Goal: Information Seeking & Learning: Check status

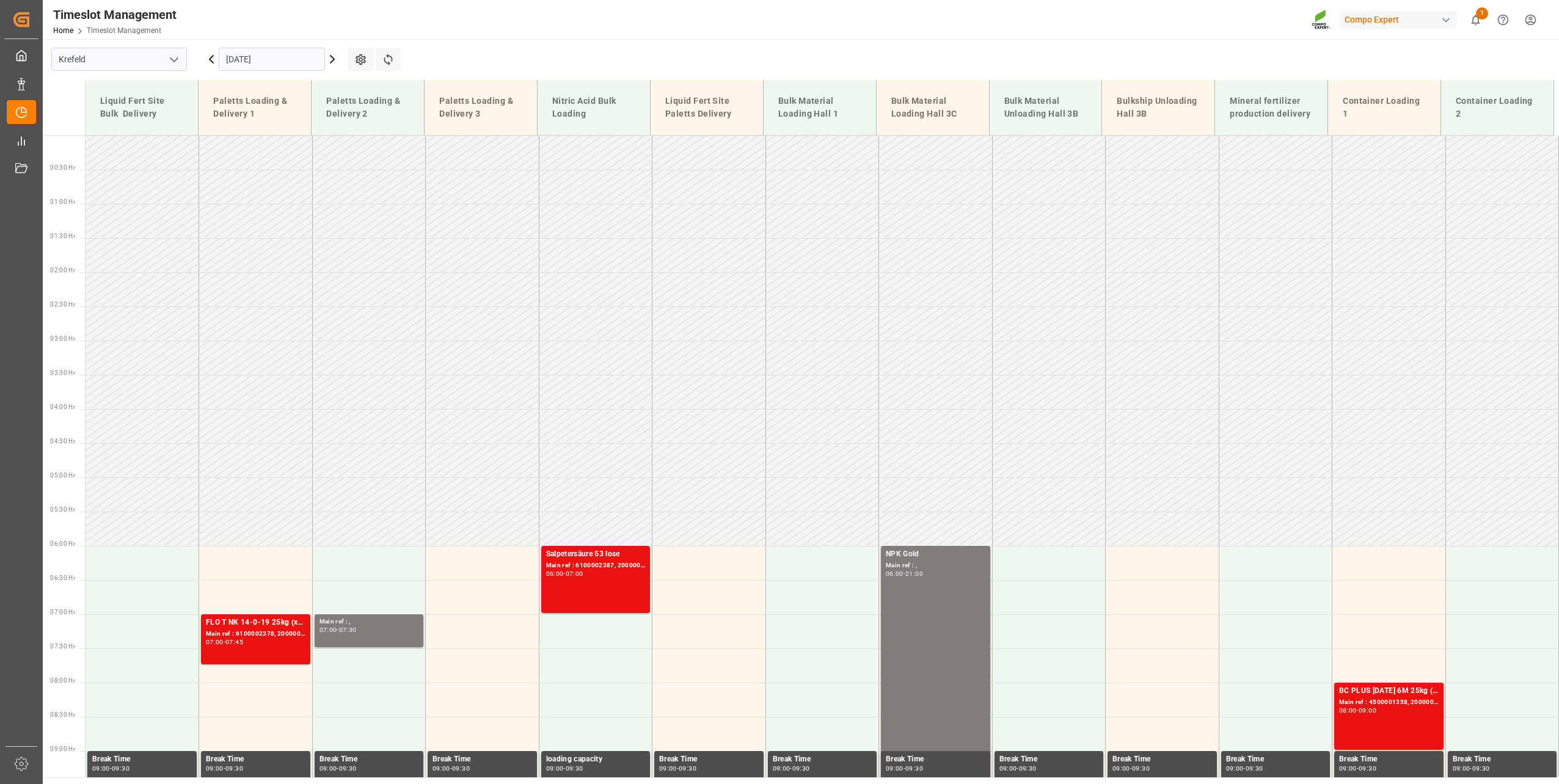
scroll to position [535, 0]
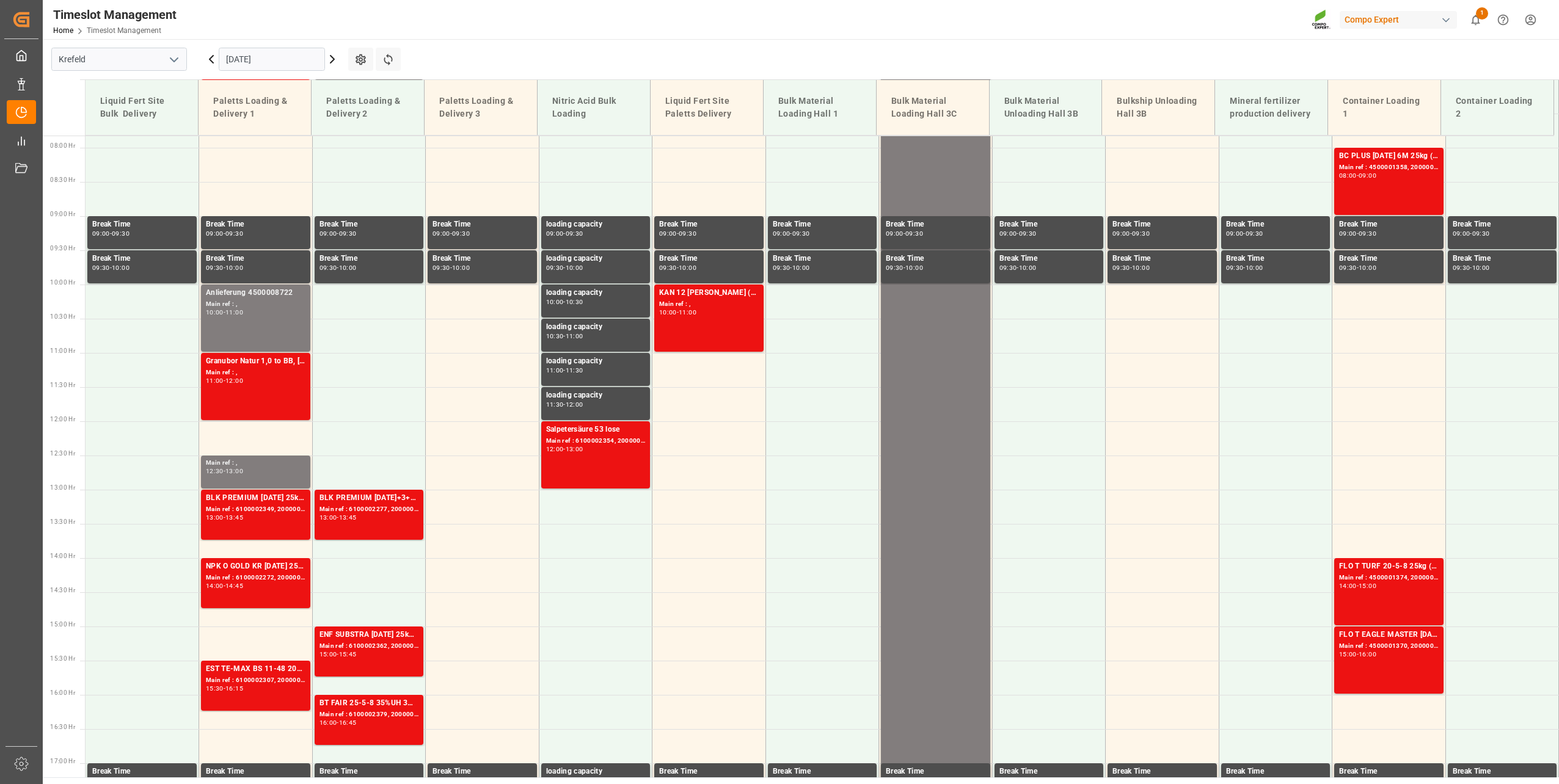
click at [241, 66] on input "[DATE]" at bounding box center [272, 59] width 106 height 23
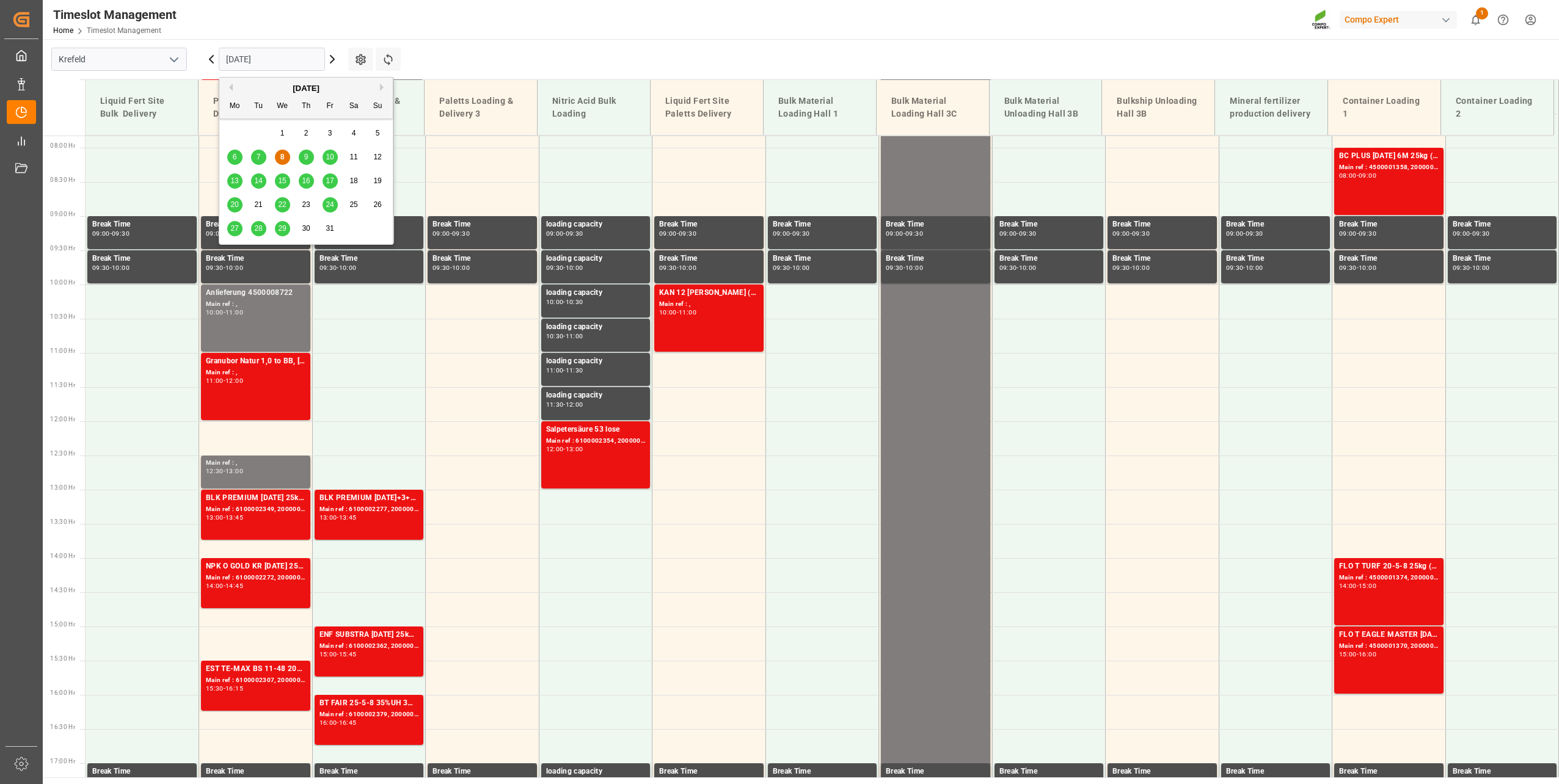
click at [302, 157] on div "9" at bounding box center [306, 157] width 15 height 14
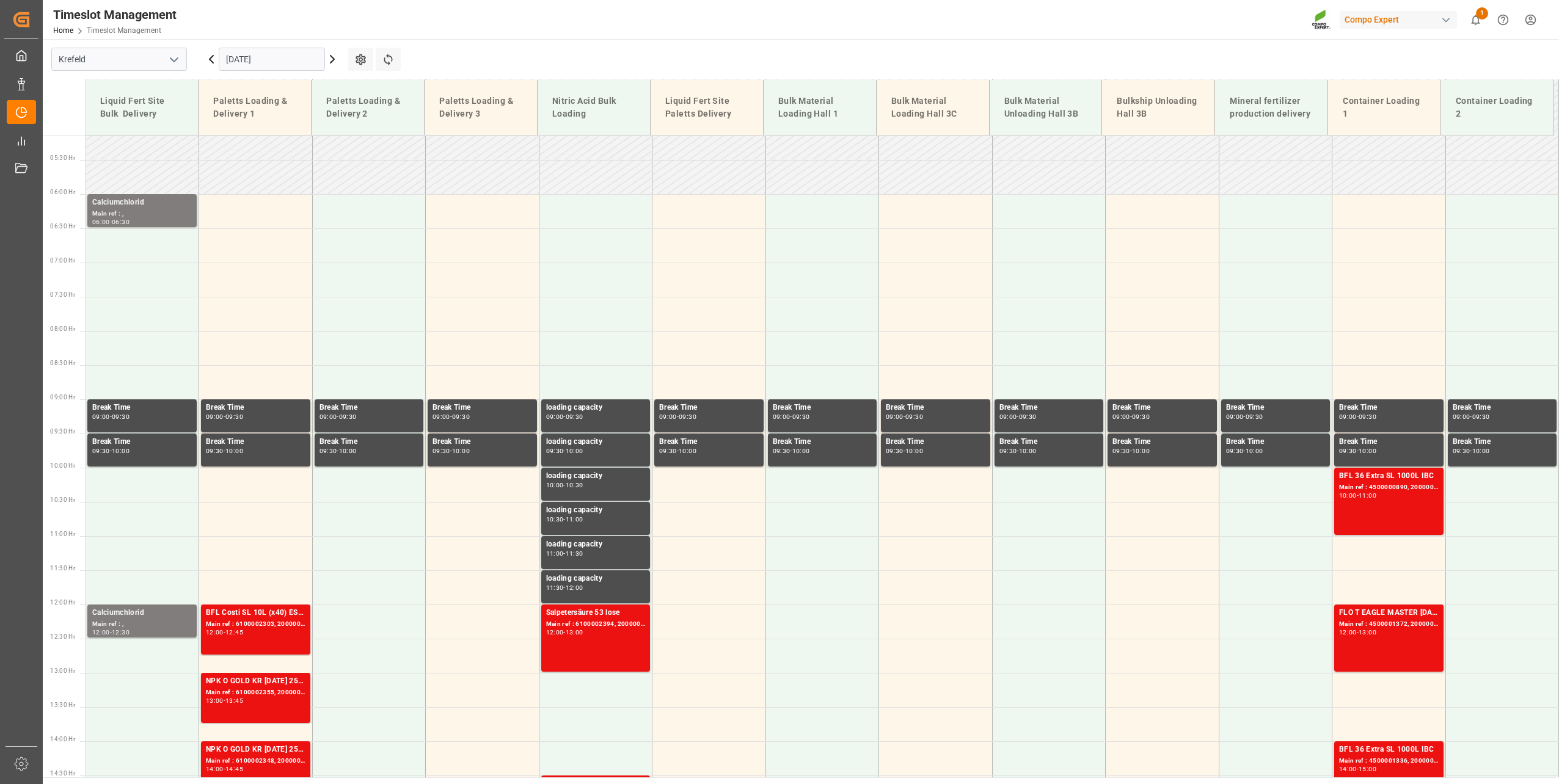
scroll to position [657, 0]
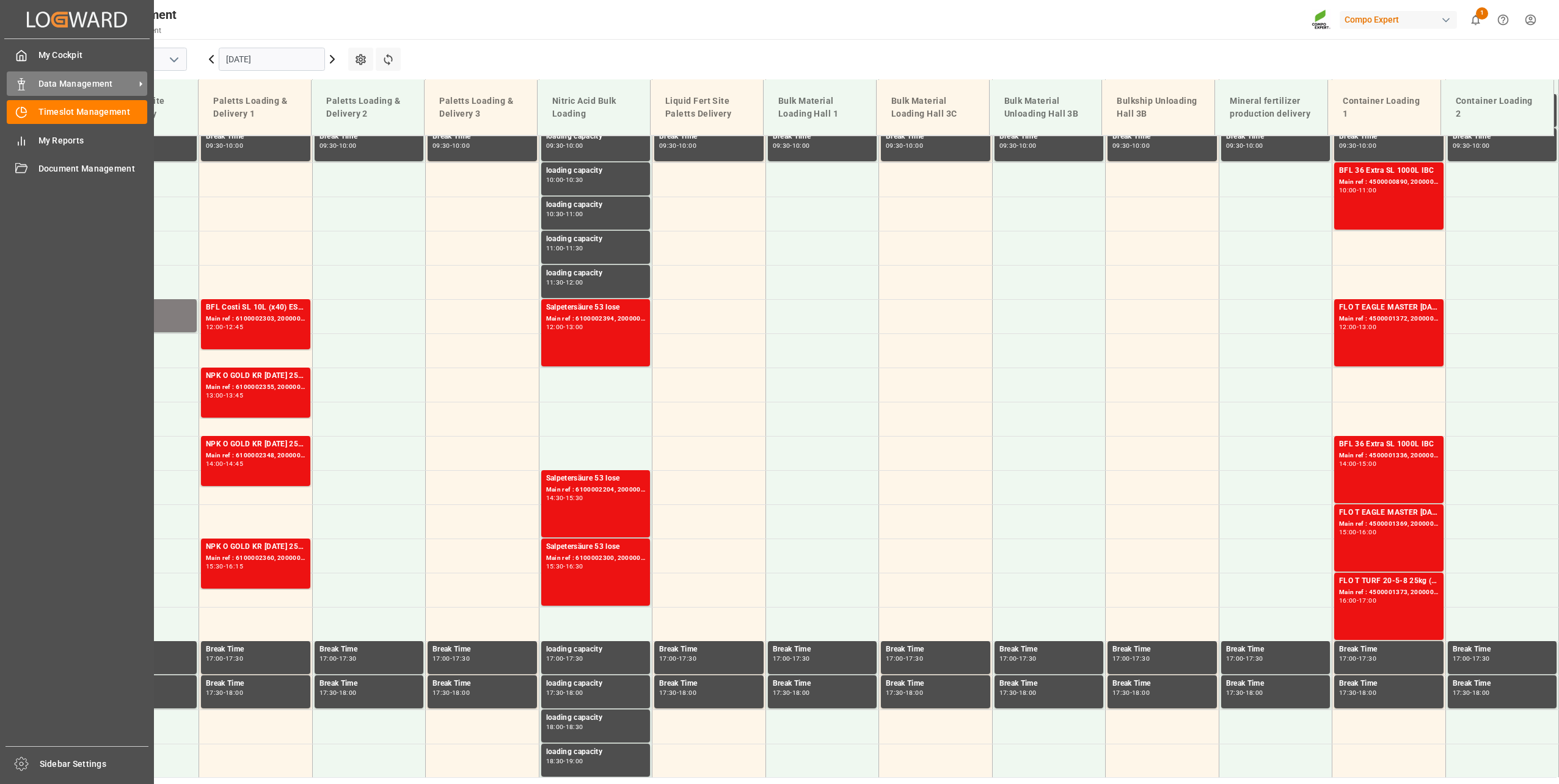
click at [26, 90] on icon at bounding box center [21, 84] width 12 height 12
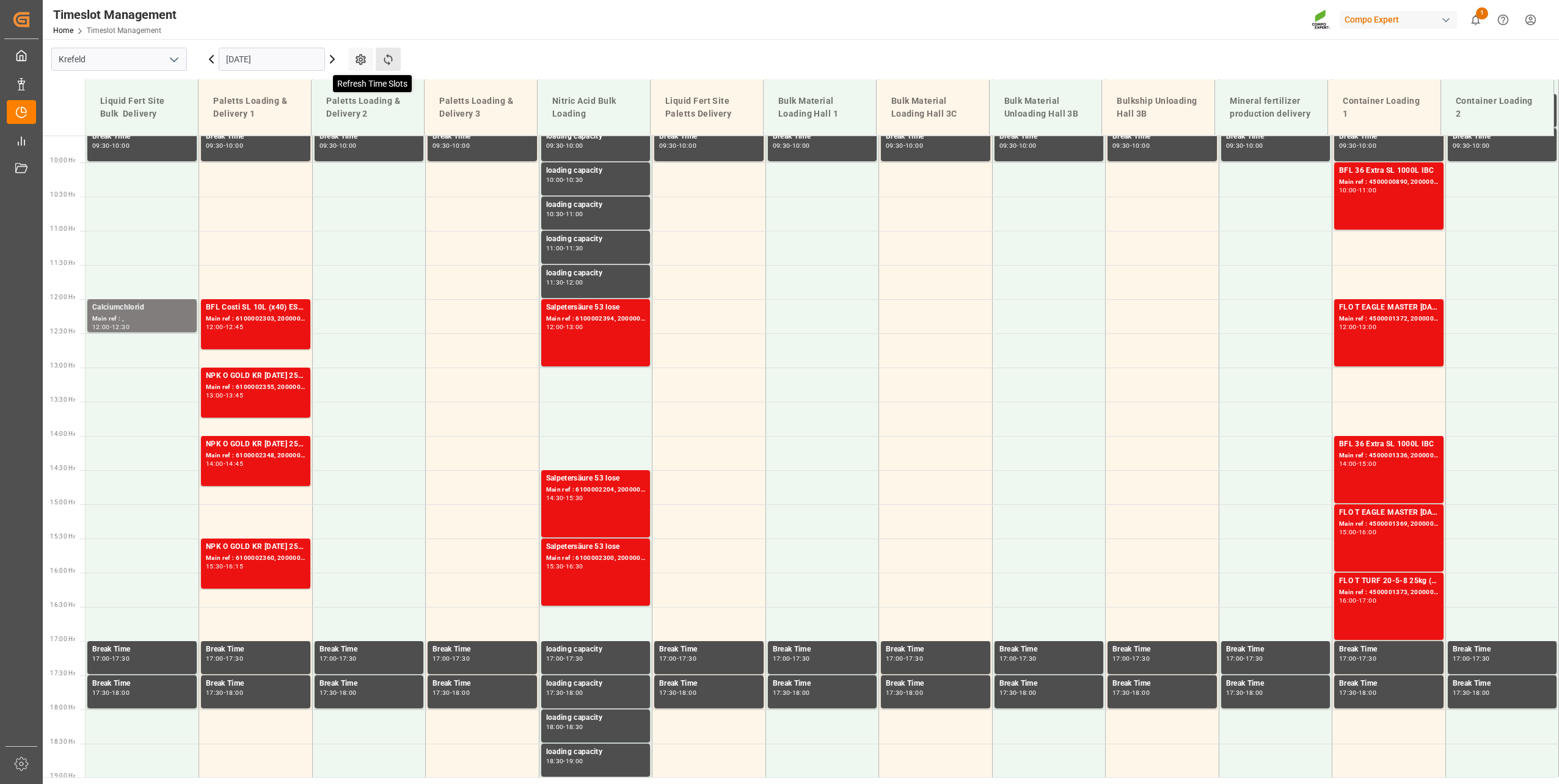
click at [382, 54] on icon at bounding box center [388, 59] width 13 height 13
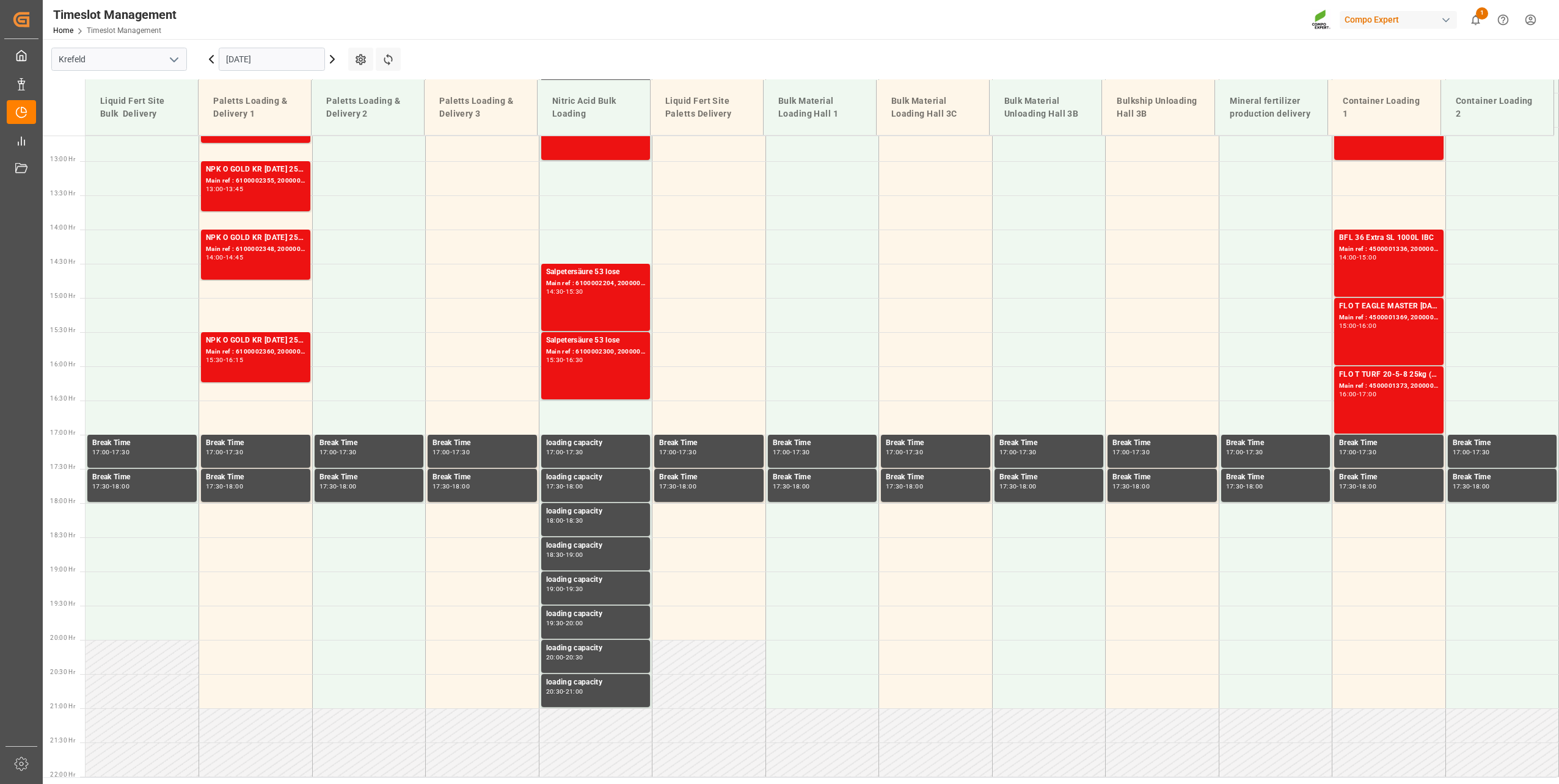
scroll to position [695, 0]
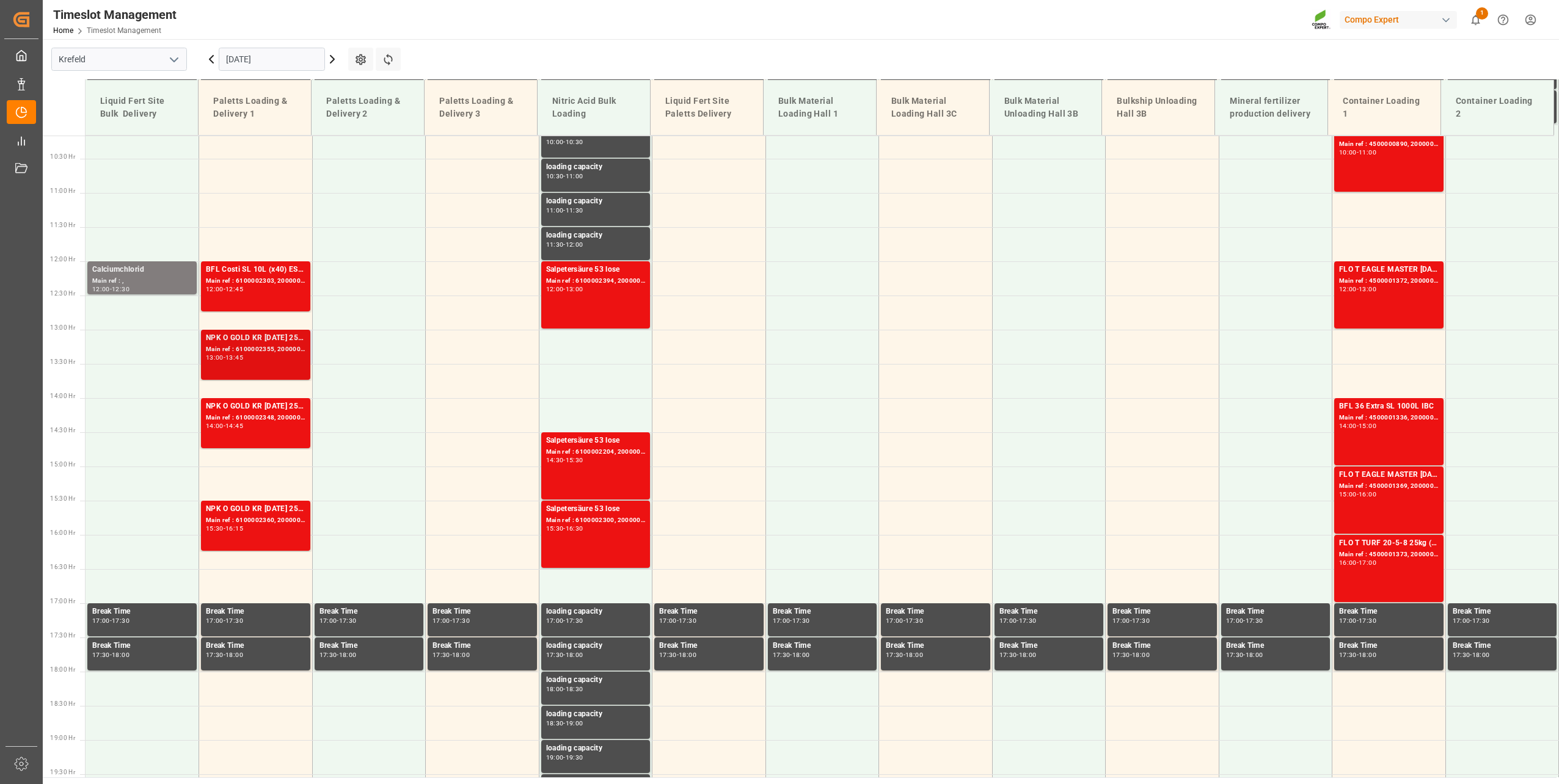
click at [240, 363] on div "NPK O GOLD KR [DATE] 25kg (x60) IT Main ref : 6100002355, 2000001929 13:00 - 13…" at bounding box center [255, 355] width 99 height 45
click at [264, 416] on div "Main ref : 6100002348, 2000001869" at bounding box center [255, 418] width 99 height 11
click at [245, 523] on div "Main ref : 6100002360, 2000001962" at bounding box center [255, 521] width 99 height 11
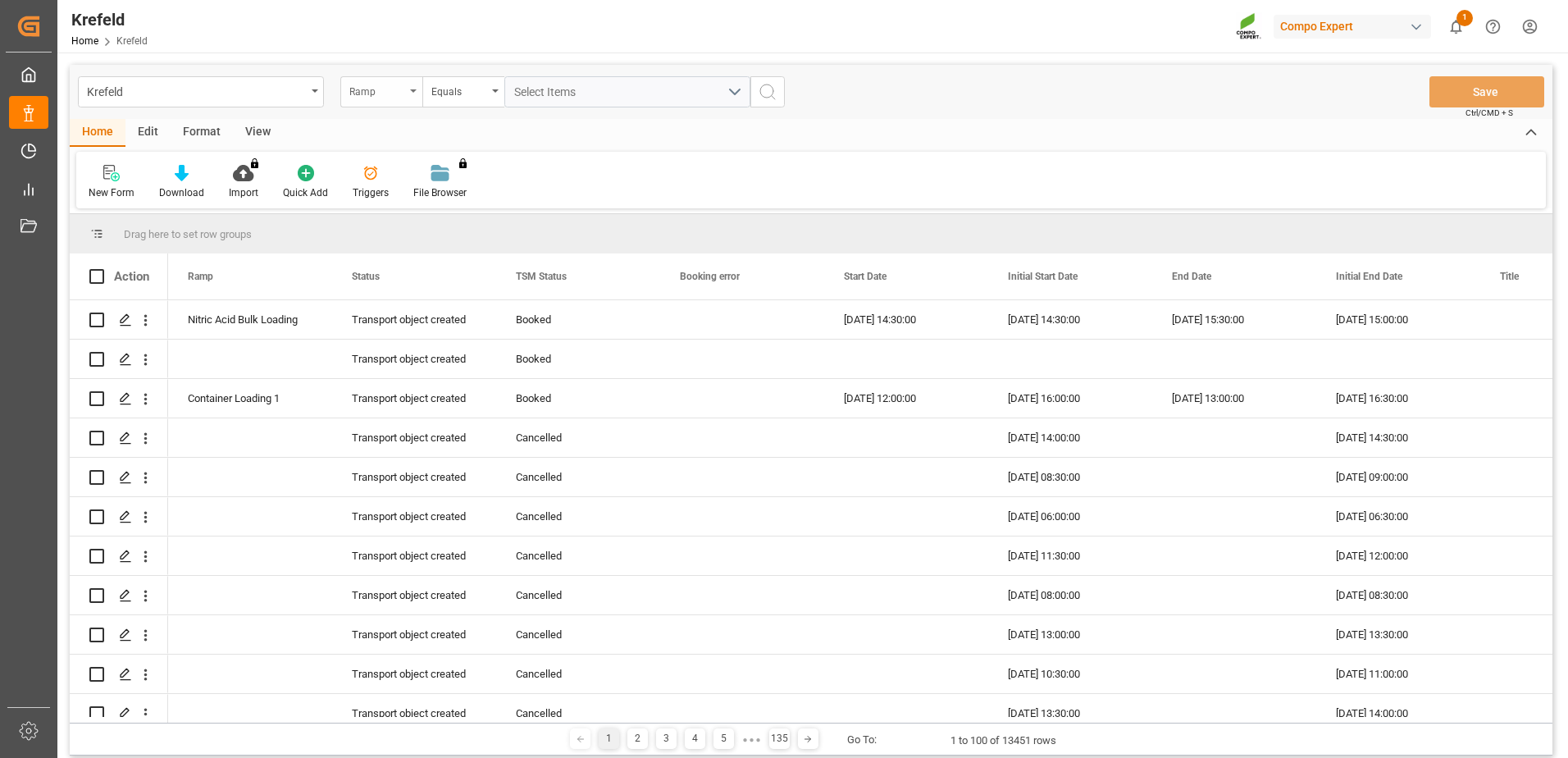
click at [393, 82] on div "Ramp" at bounding box center [377, 90] width 56 height 19
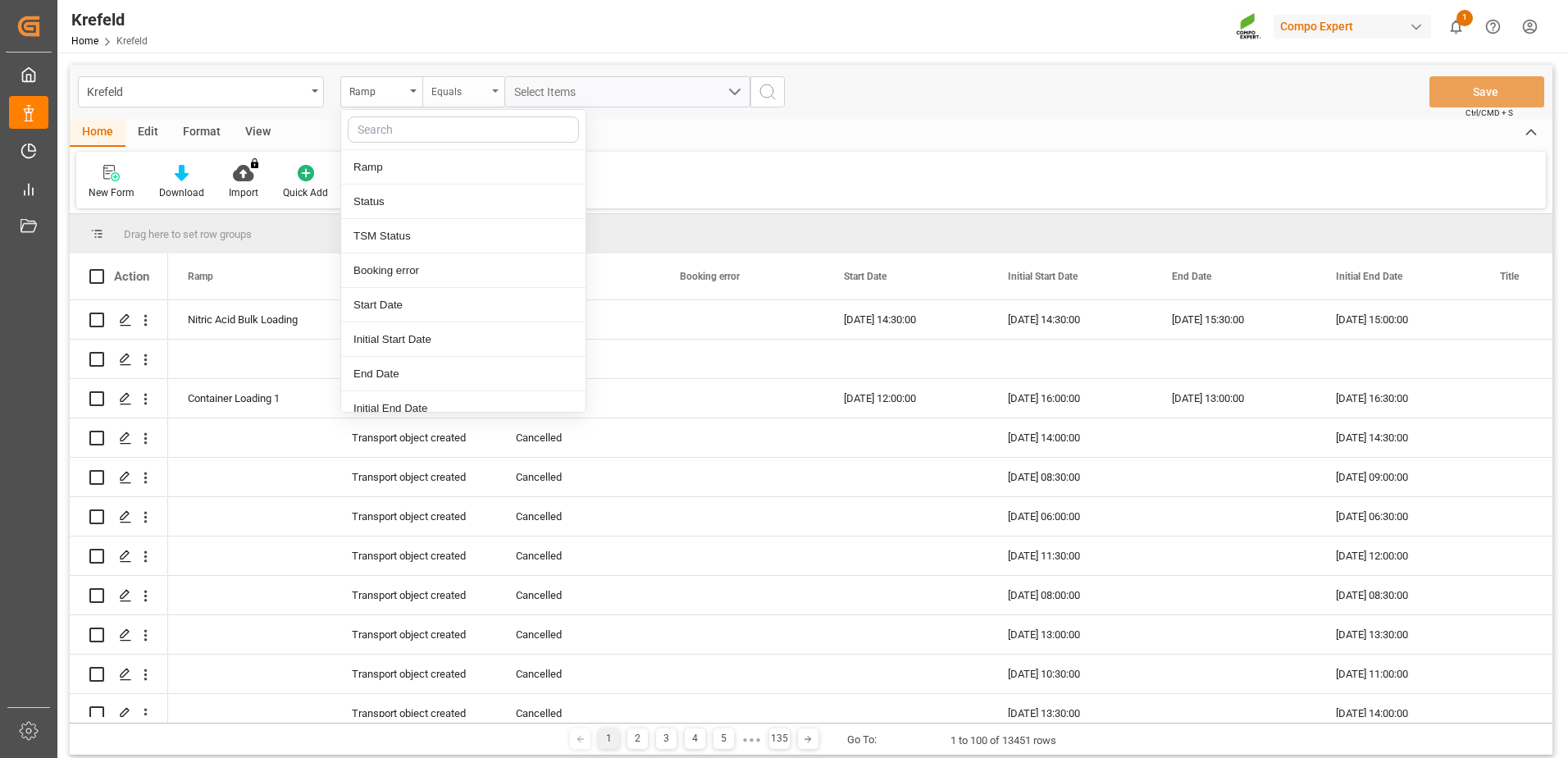
click at [488, 80] on div "Equals" at bounding box center [463, 91] width 82 height 31
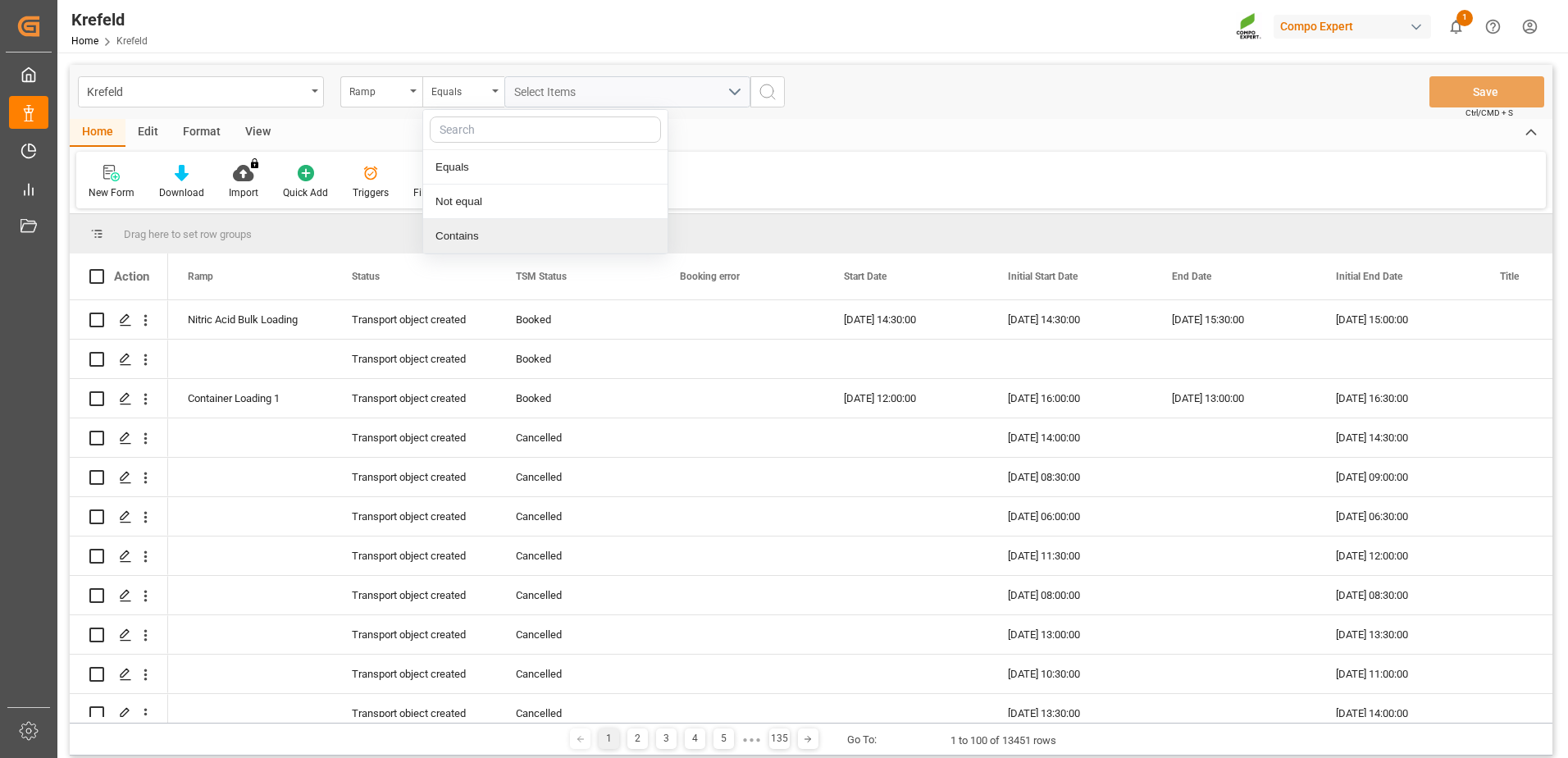
click at [474, 230] on div "Contains" at bounding box center [546, 236] width 245 height 34
click at [546, 109] on div "Krefeld Ramp Contains Select Items Save Ctrl/CMD + S" at bounding box center [810, 91] width 1483 height 55
click at [554, 91] on span "Select Items" at bounding box center [548, 92] width 70 height 13
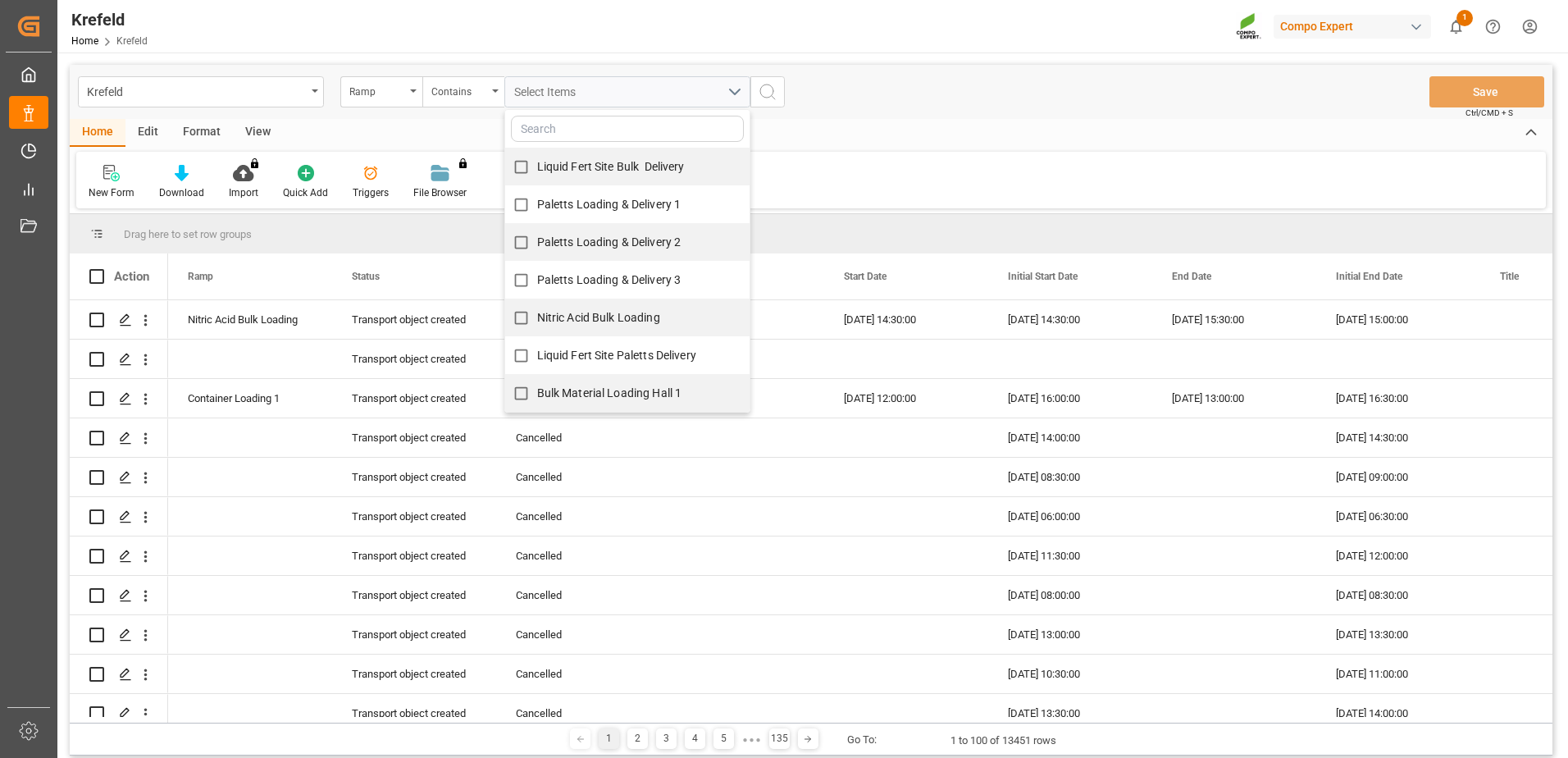
click at [596, 203] on span "Paletts Loading & Delivery 1" at bounding box center [609, 205] width 144 height 13
click at [537, 203] on input "Paletts Loading & Delivery 1" at bounding box center [521, 205] width 32 height 32
checkbox input "true"
click at [613, 247] on span "Paletts Loading & Delivery 2" at bounding box center [609, 242] width 144 height 13
click at [537, 247] on input "Paletts Loading & Delivery 2" at bounding box center [521, 242] width 32 height 32
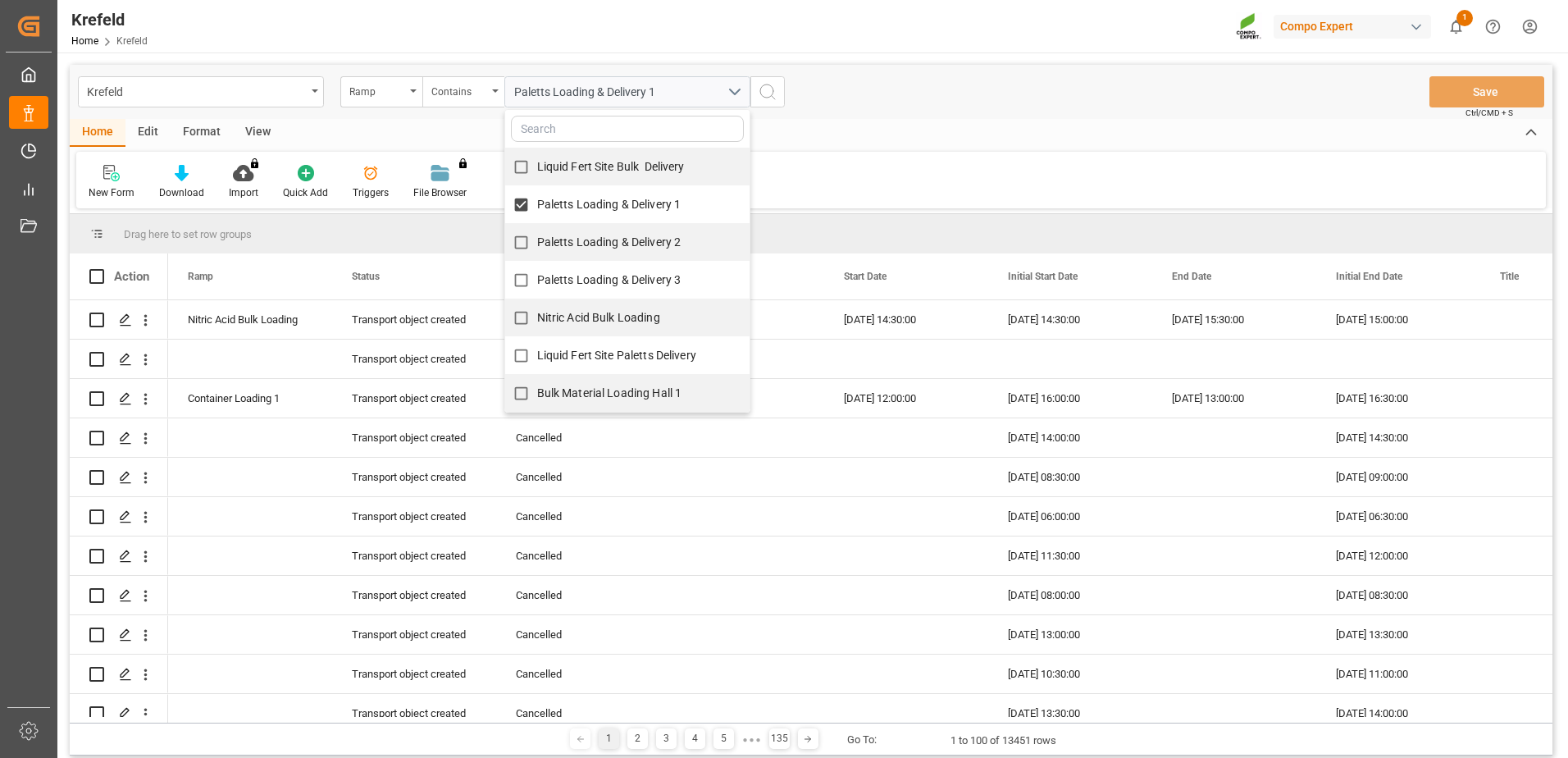
checkbox input "true"
click at [595, 279] on span "Paletts Loading & Delivery 3" at bounding box center [609, 280] width 144 height 13
click at [537, 279] on input "Paletts Loading & Delivery 3" at bounding box center [521, 280] width 32 height 32
checkbox input "true"
click at [877, 67] on div "Krefeld Ramp Contains Paletts Loading & Delivery 1, Paletts Loading & Delivery …" at bounding box center [810, 91] width 1483 height 55
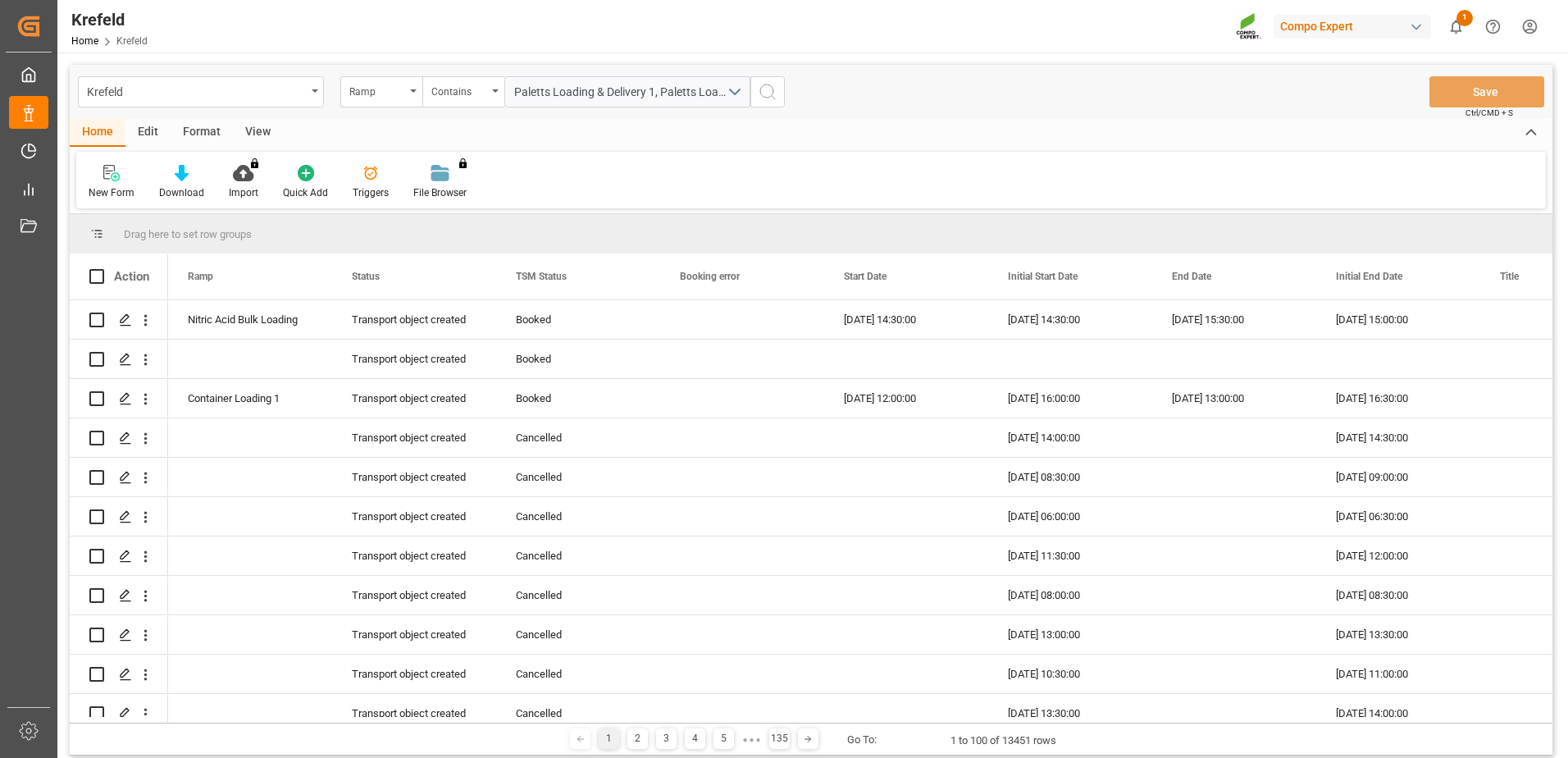
click at [766, 92] on icon "search button" at bounding box center [767, 91] width 19 height 19
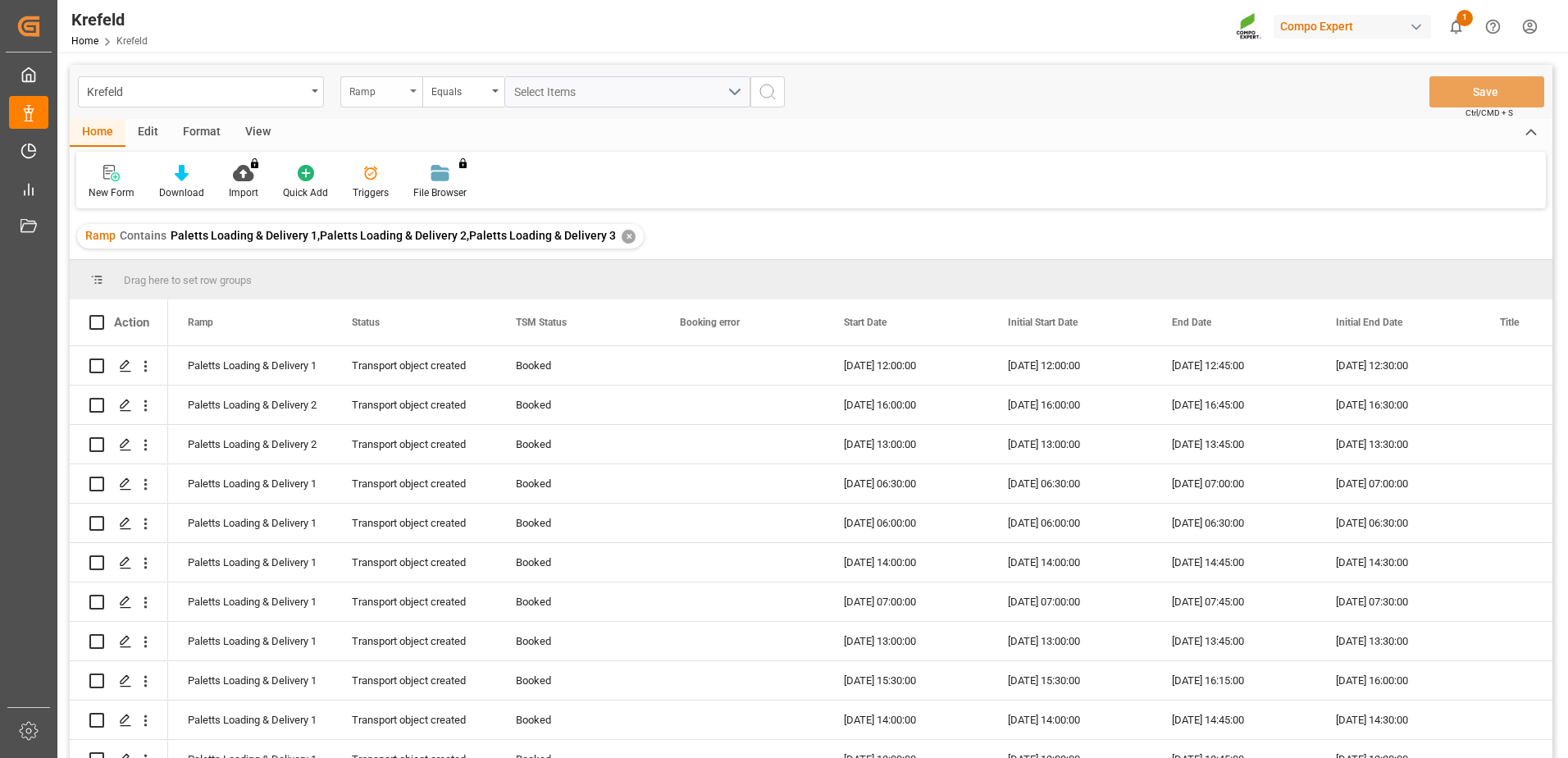
click at [382, 94] on div "Ramp" at bounding box center [377, 90] width 56 height 19
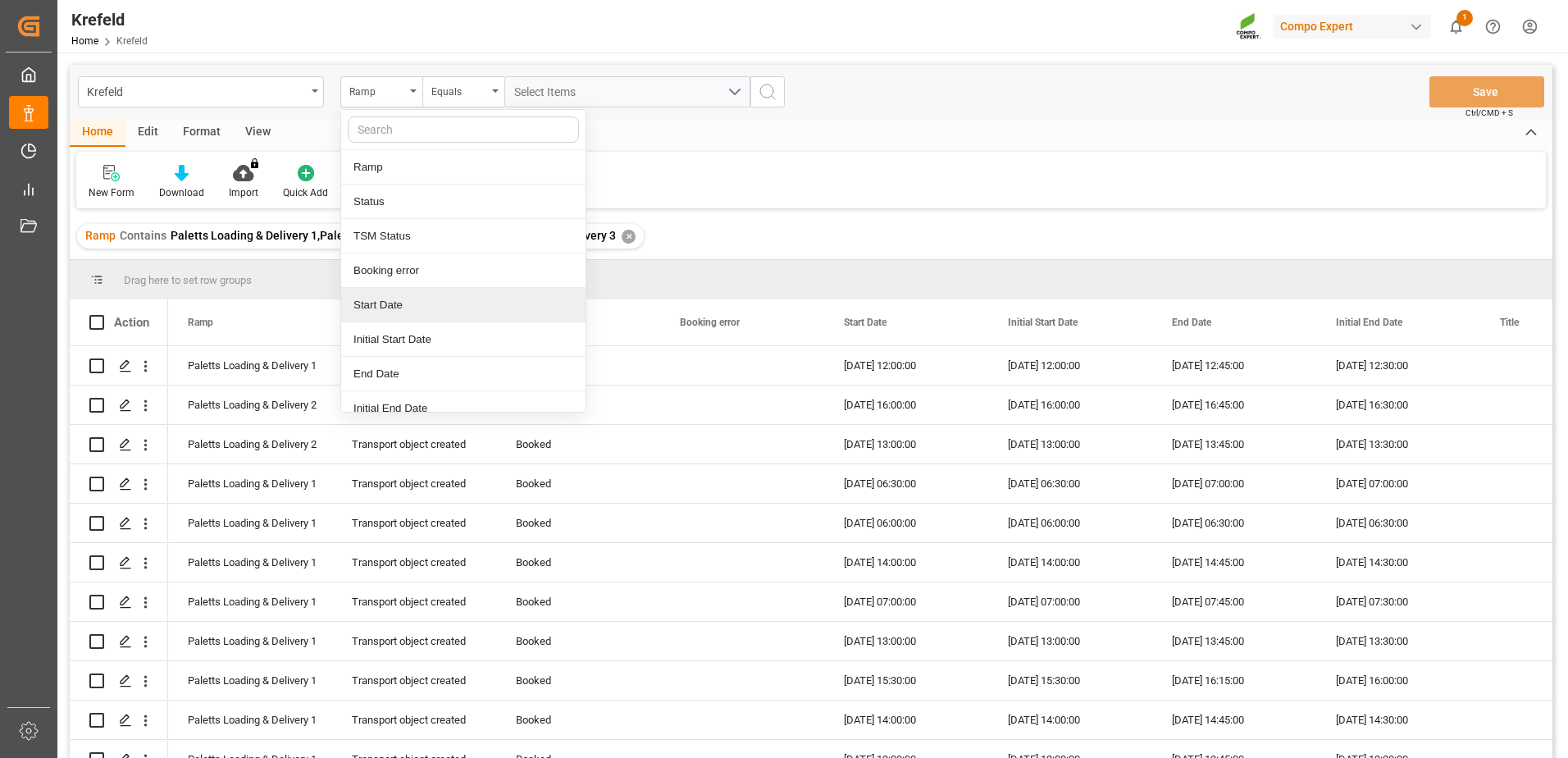
click at [396, 297] on div "Start Date" at bounding box center [463, 304] width 245 height 34
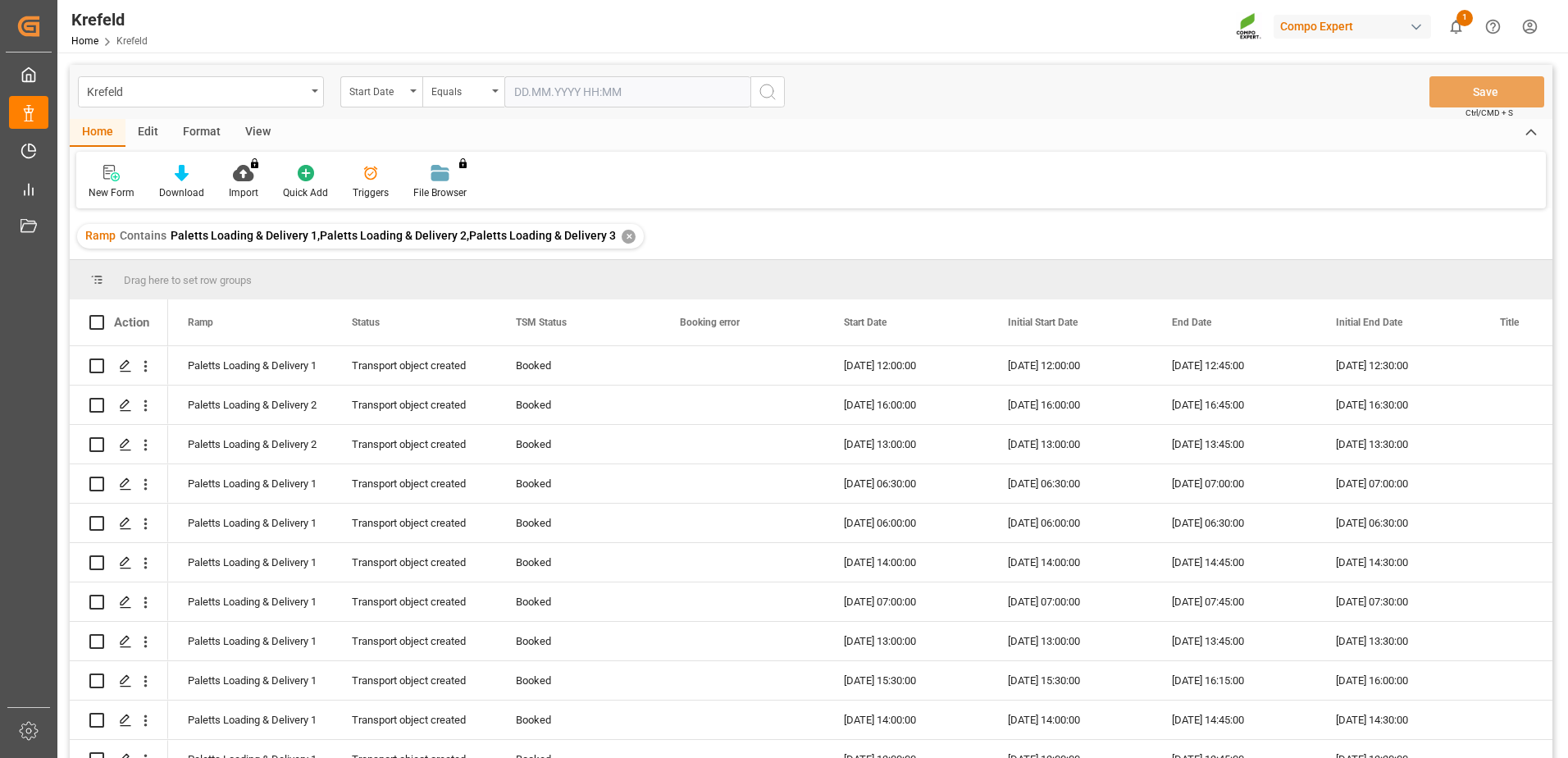
click at [593, 89] on input "text" at bounding box center [628, 91] width 246 height 31
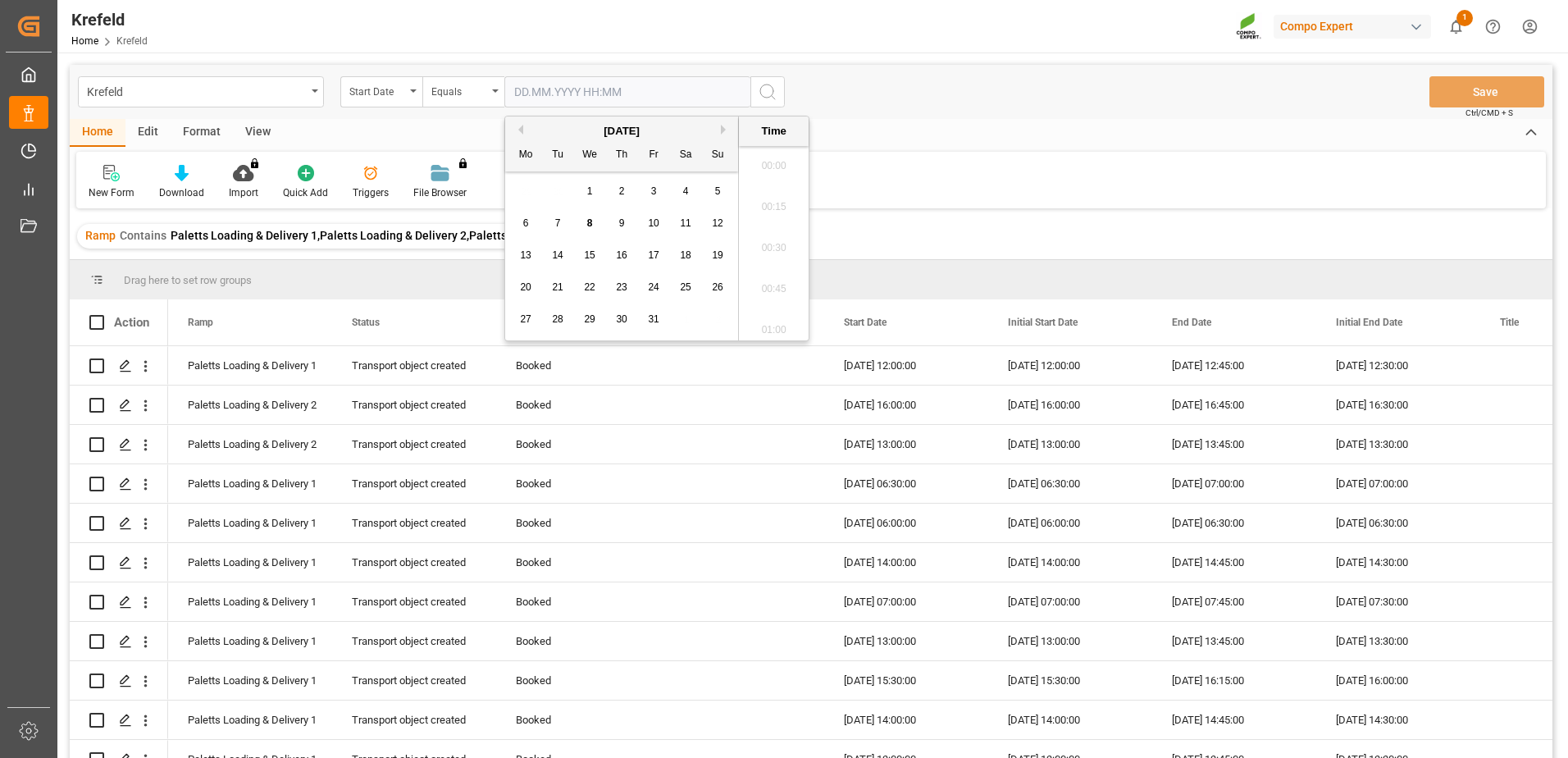
scroll to position [2426, 0]
click at [617, 223] on div "9" at bounding box center [622, 223] width 20 height 19
type input "09.10.2025 00:00"
click at [1000, 137] on div "Home Edit Format View" at bounding box center [810, 132] width 1483 height 28
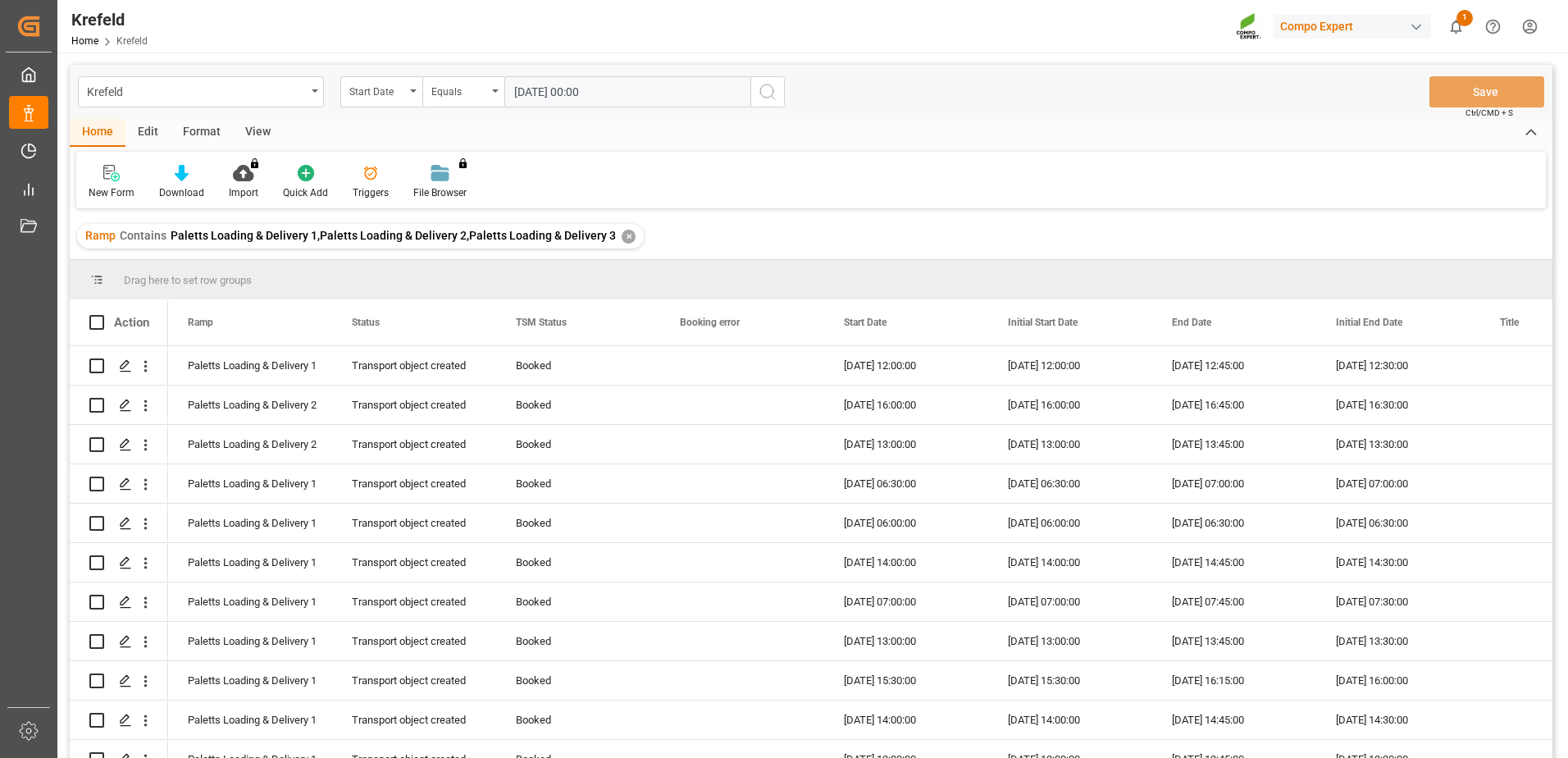
click at [769, 89] on icon "search button" at bounding box center [767, 91] width 19 height 19
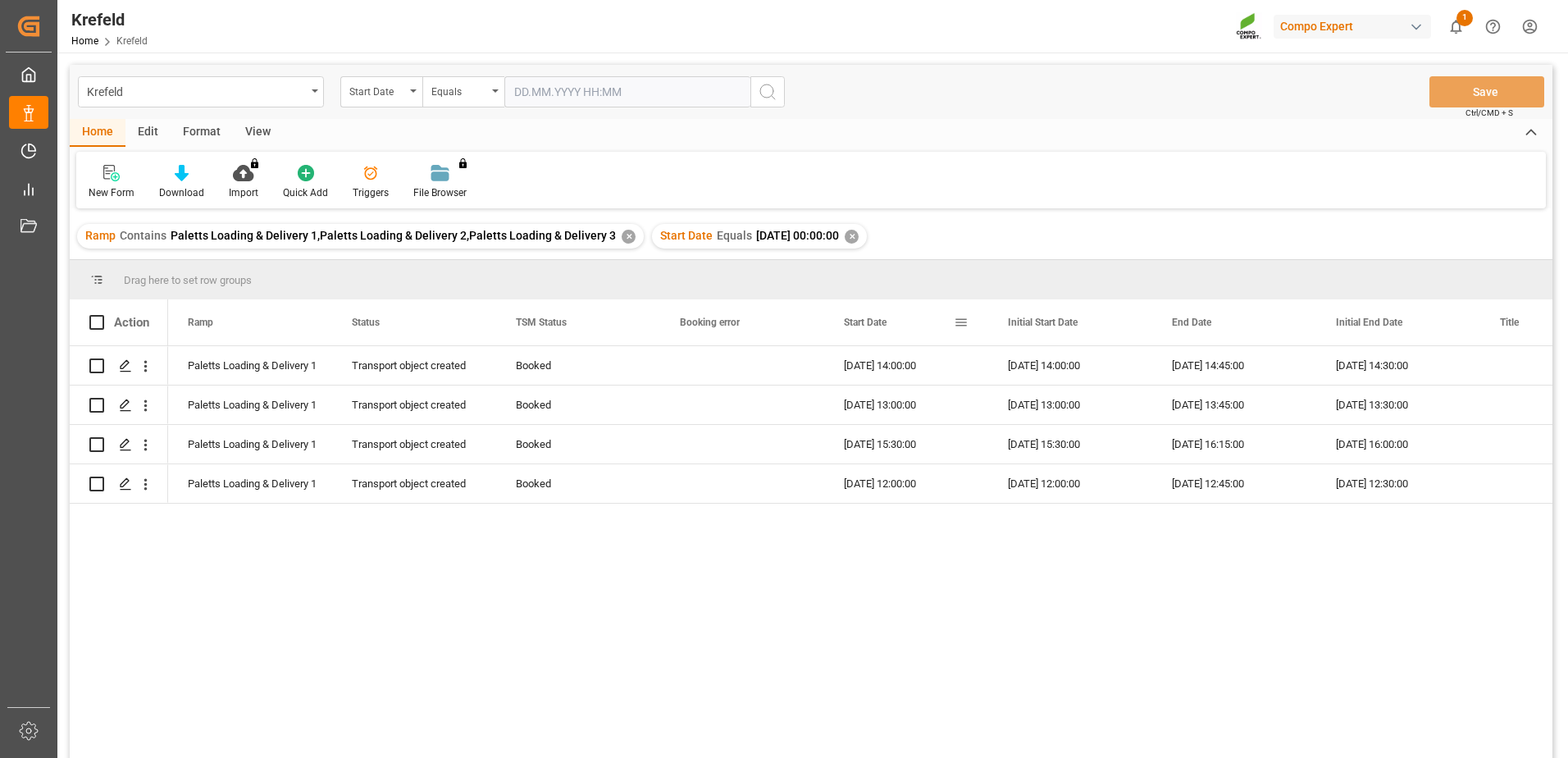
click at [872, 321] on span "Start Date" at bounding box center [865, 323] width 43 height 12
